Goal: Information Seeking & Learning: Learn about a topic

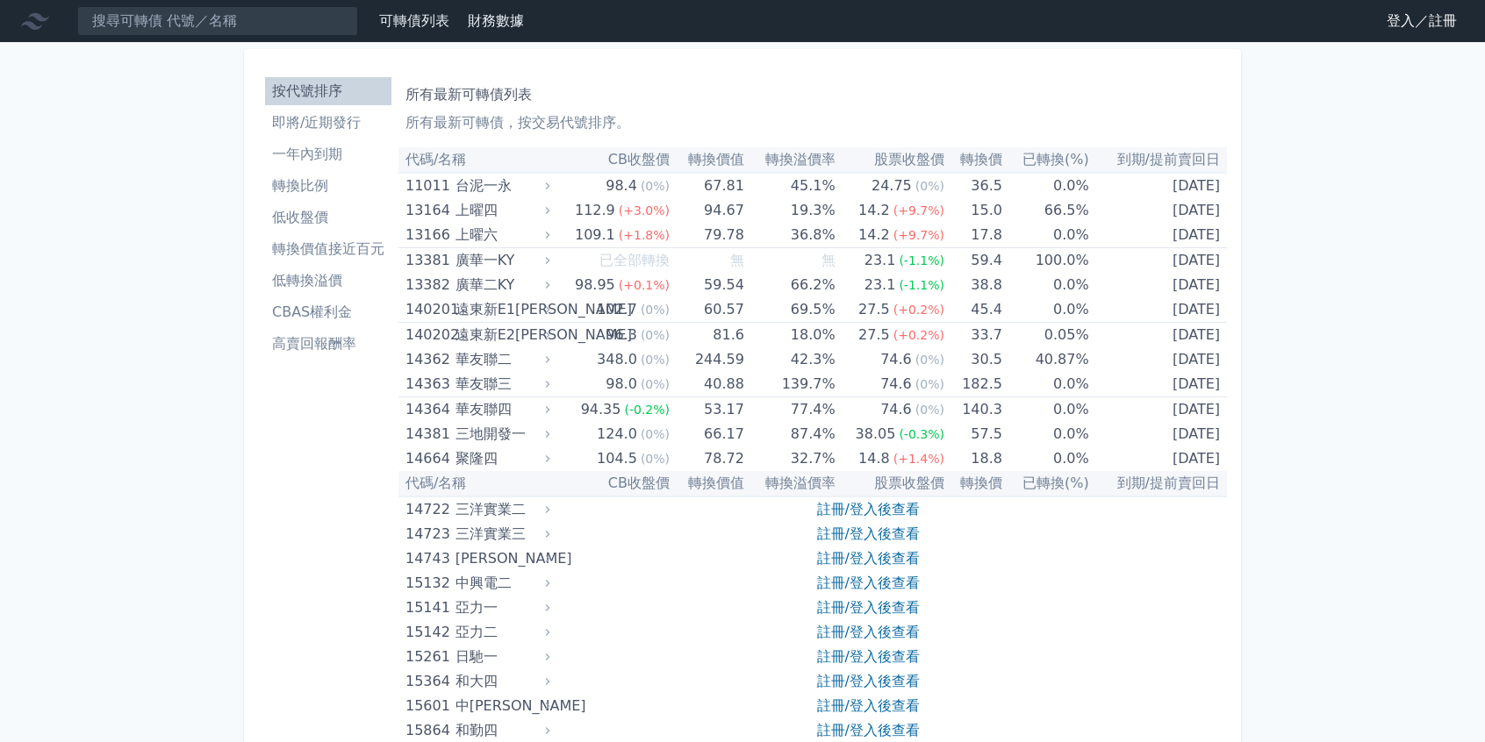
click at [1402, 13] on link "登入／註冊" at bounding box center [1421, 21] width 98 height 28
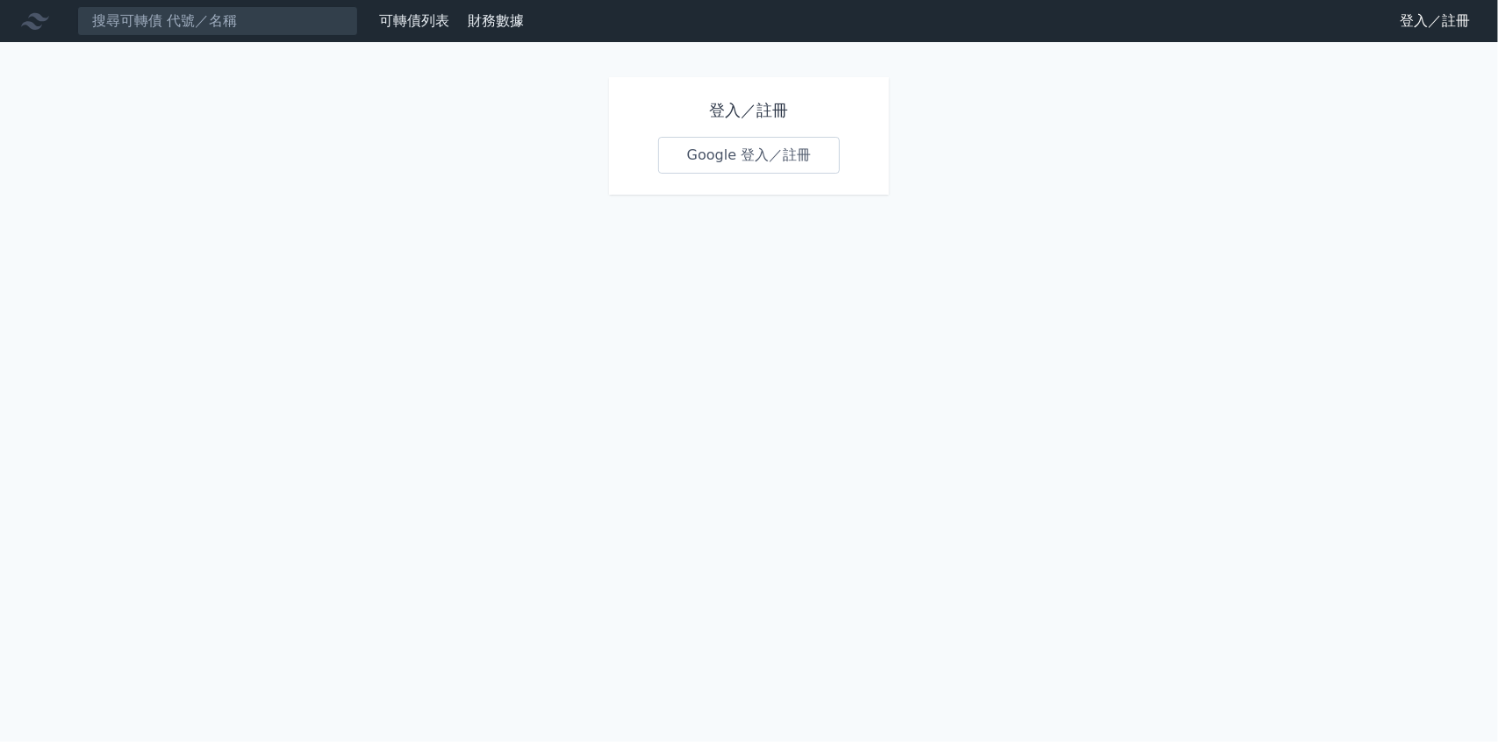
click at [727, 157] on link "Google 登入／註冊" at bounding box center [749, 155] width 182 height 37
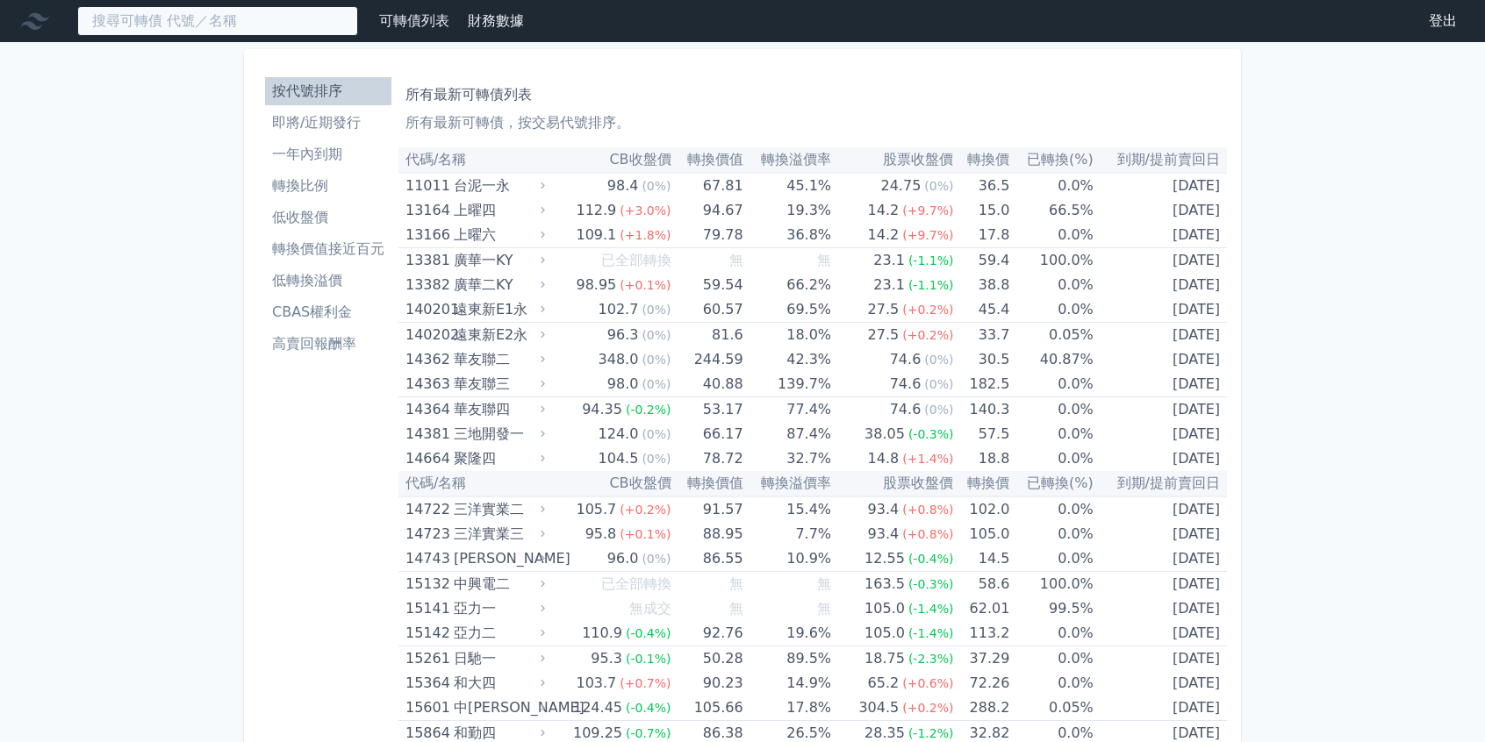
click at [262, 32] on input at bounding box center [217, 21] width 281 height 30
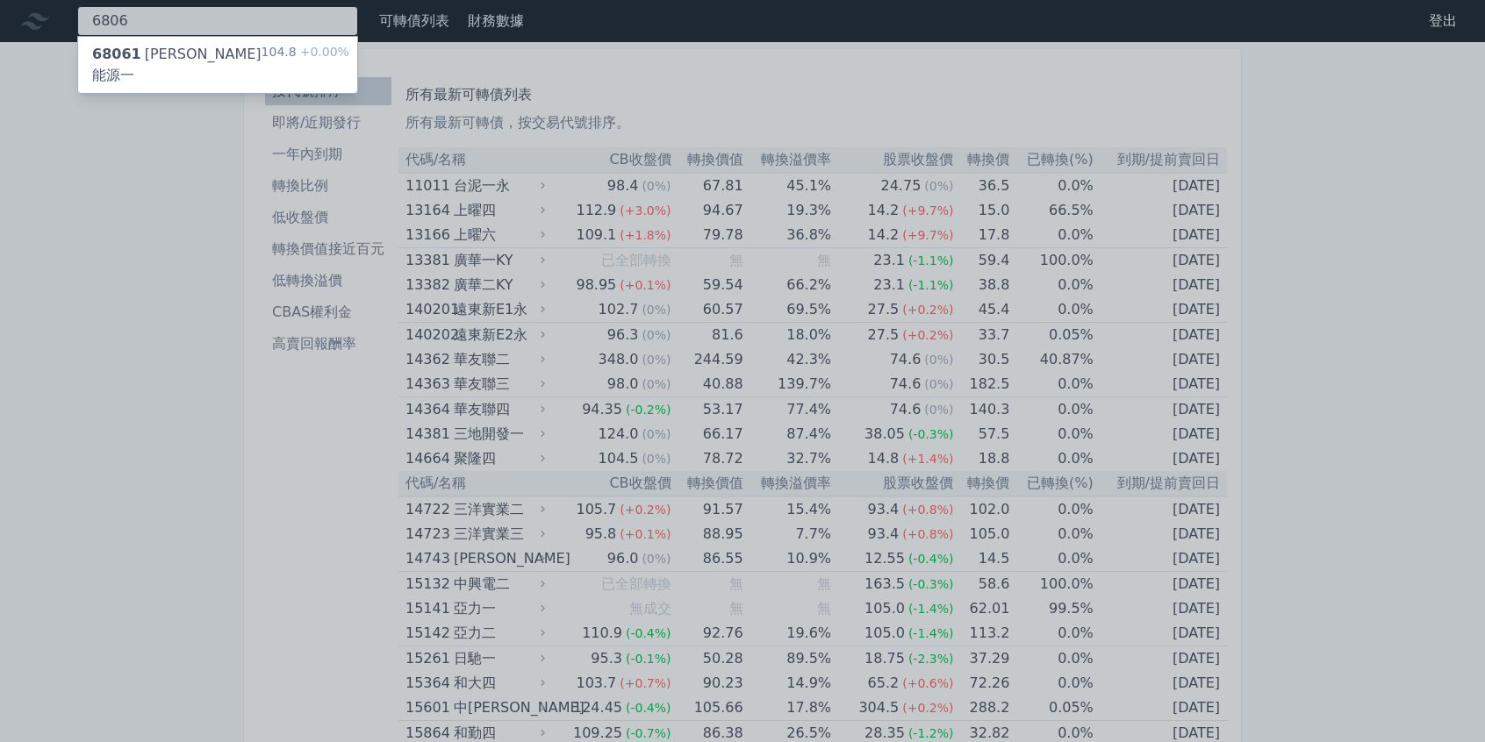
type input "6806"
click at [199, 62] on div "68061 [PERSON_NAME]能源一" at bounding box center [176, 65] width 169 height 42
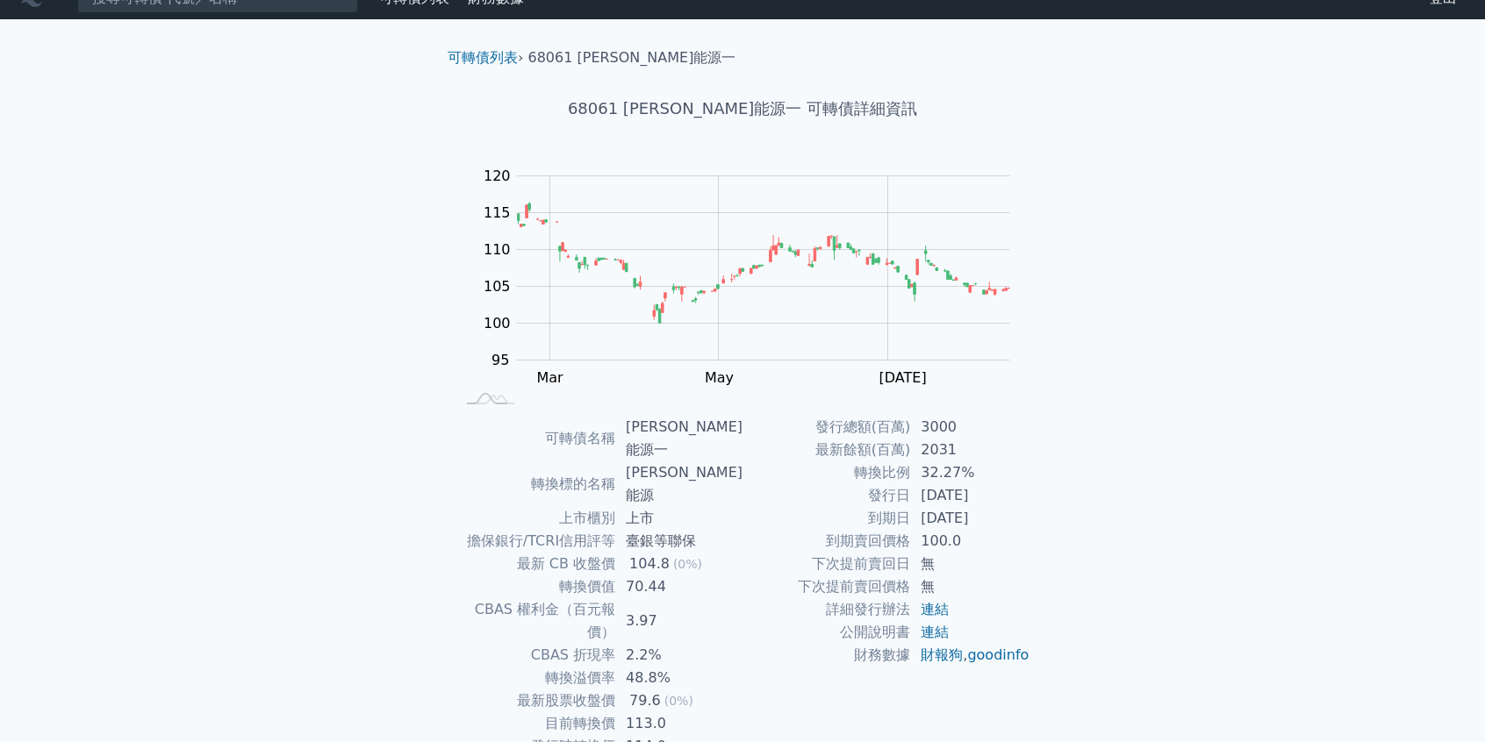
scroll to position [70, 0]
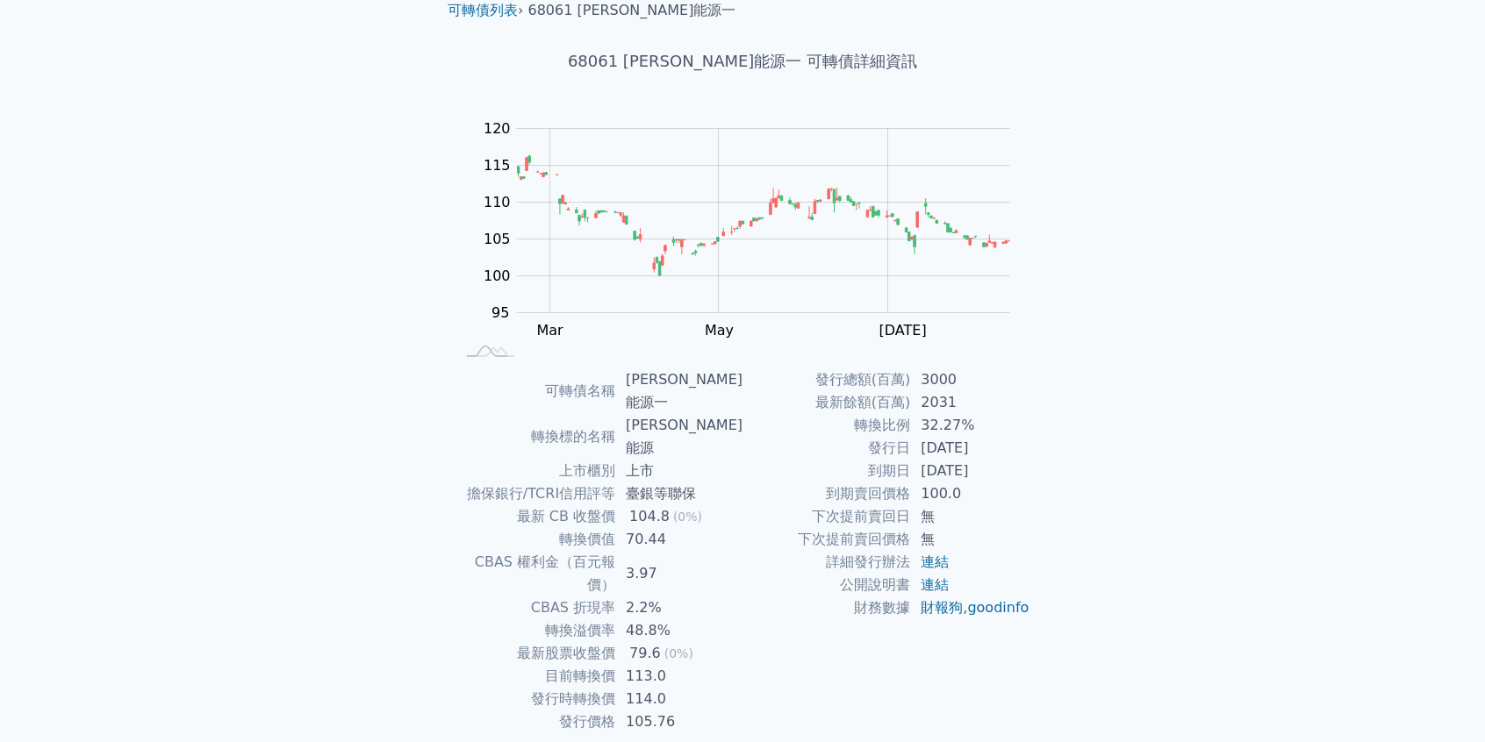
drag, startPoint x: 1358, startPoint y: 485, endPoint x: 1359, endPoint y: 518, distance: 32.5
click at [1359, 497] on div "可轉債列表 財務數據 可轉債列表 財務數據 登出 登出 可轉債列表 › 68061 森崴能源一 68061 [PERSON_NAME]能源一 可轉債詳細資訊 …" at bounding box center [742, 370] width 1485 height 881
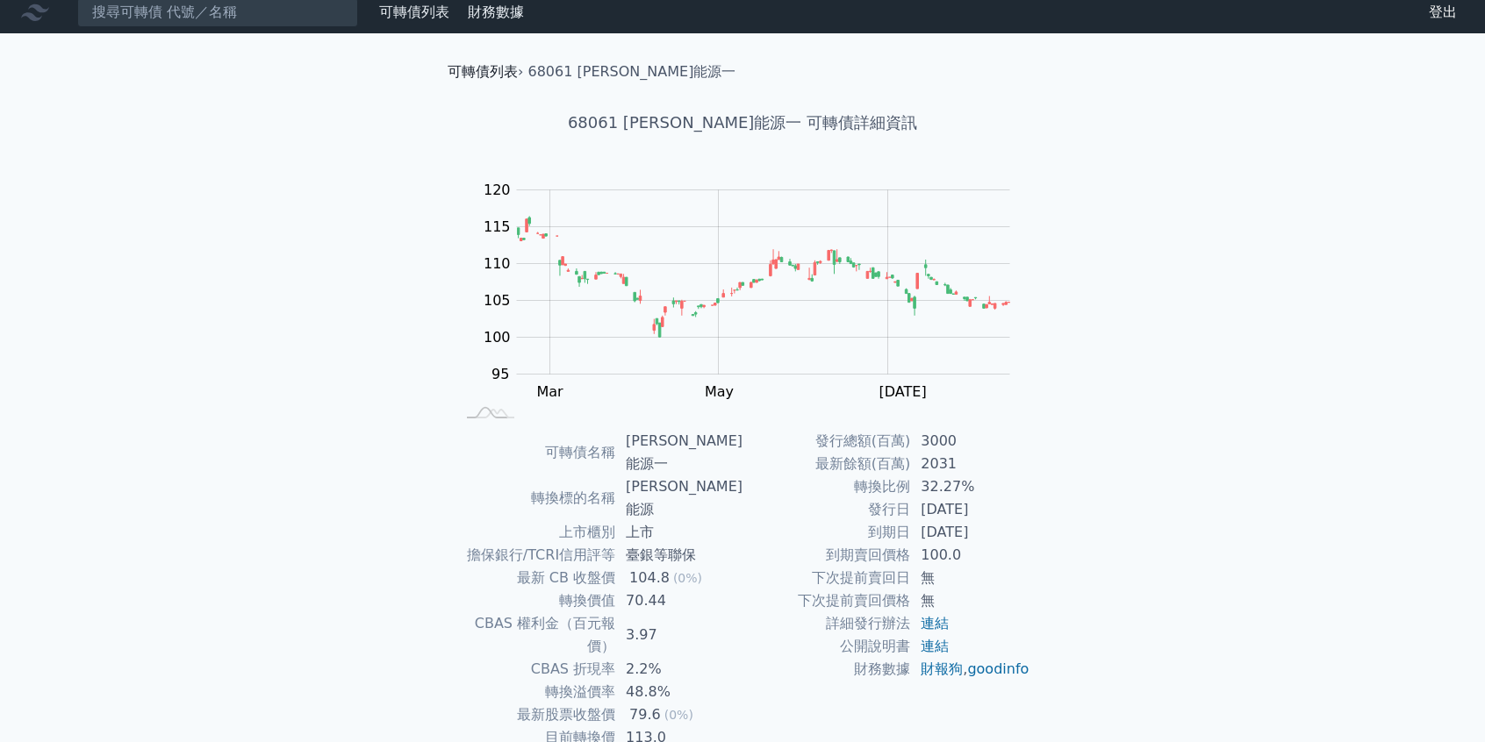
scroll to position [0, 0]
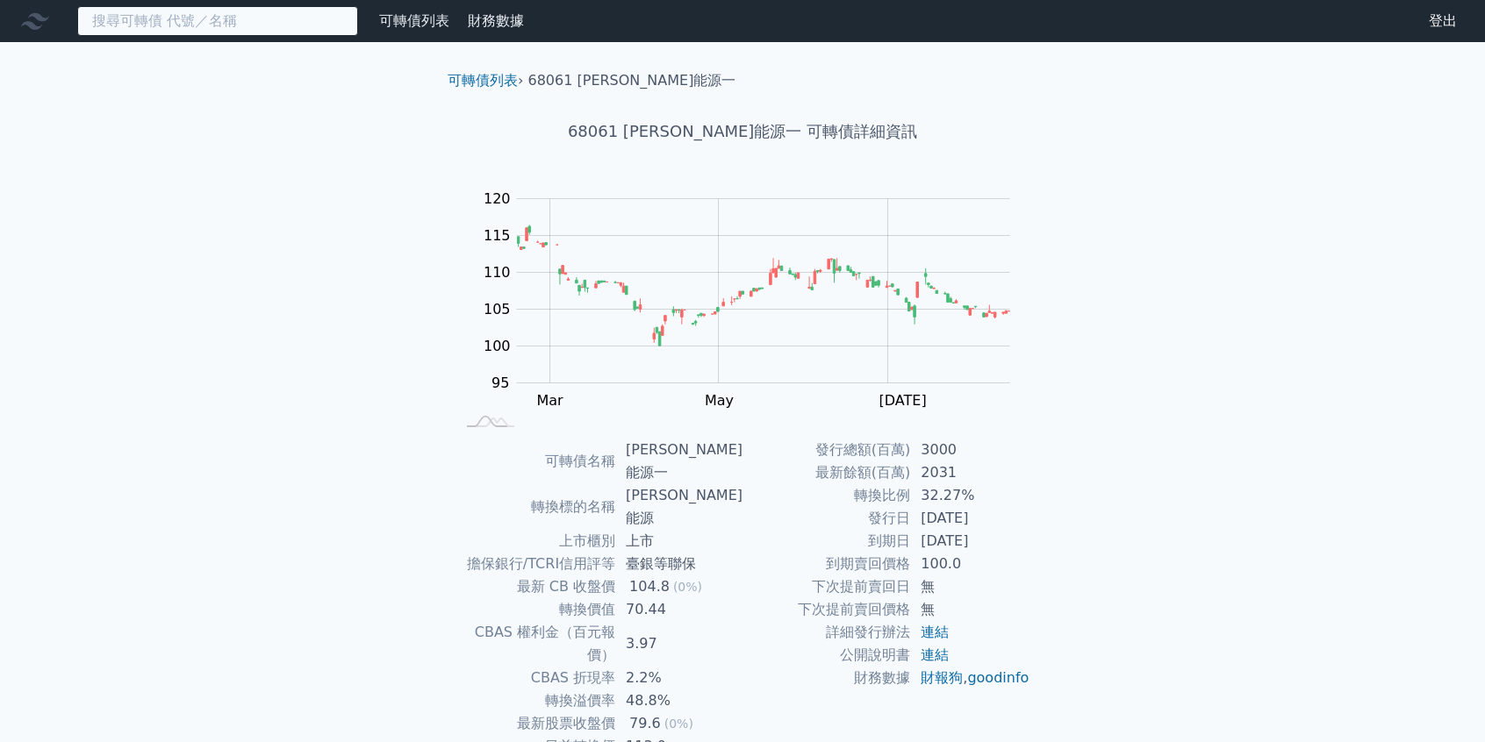
click at [300, 22] on input at bounding box center [217, 21] width 281 height 30
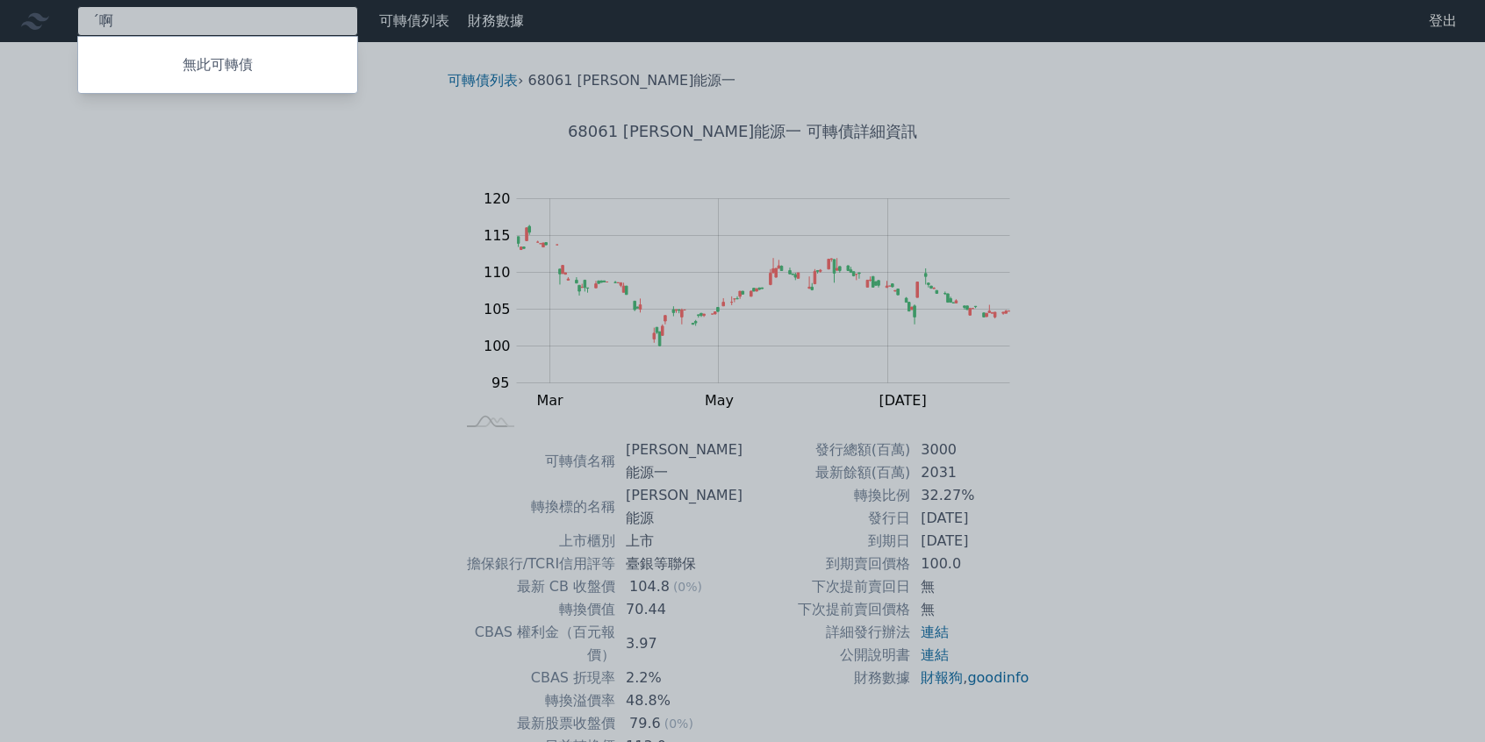
type input "ˊ"
type input "6873"
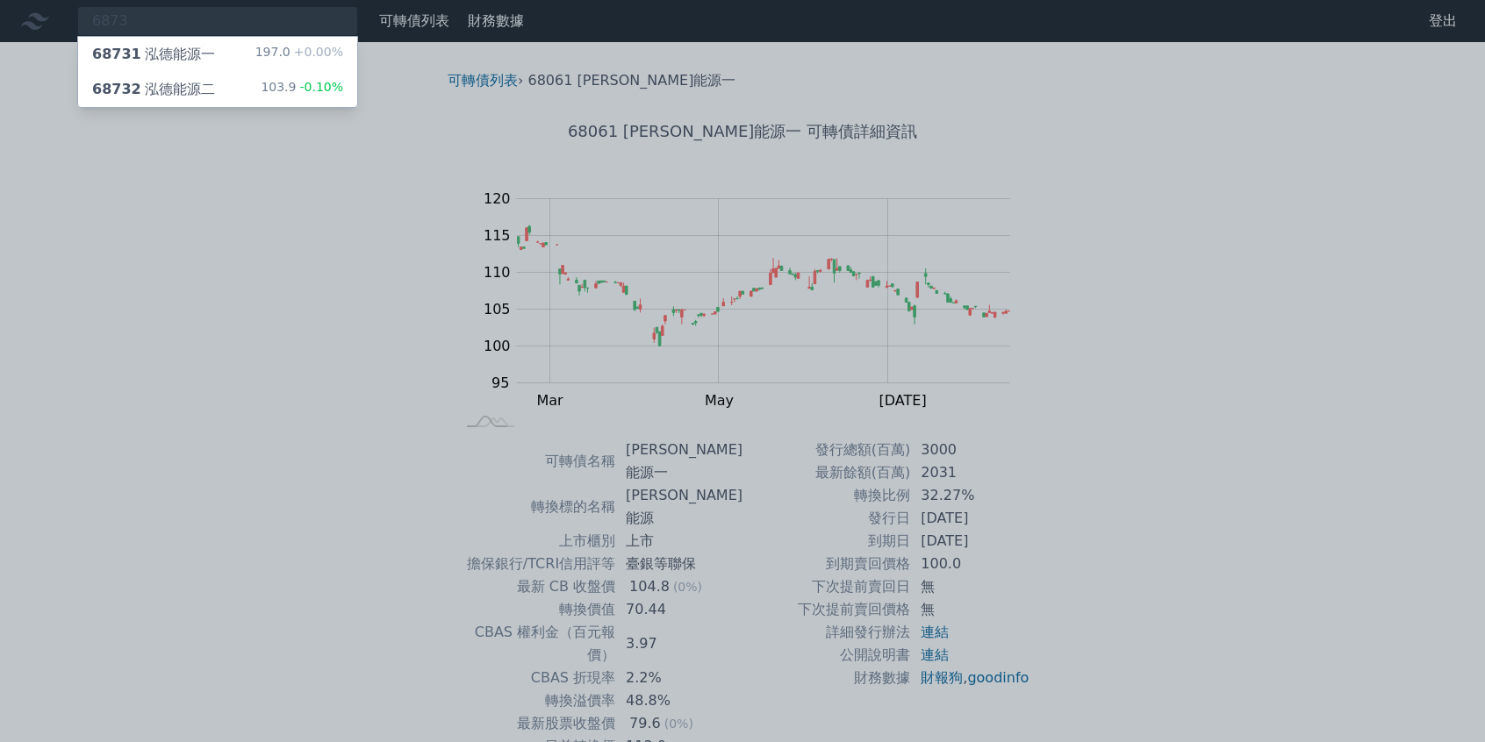
click at [232, 87] on div "68732 泓德能源二 103.9 -0.10%" at bounding box center [217, 89] width 279 height 35
